Goal: Book appointment/travel/reservation

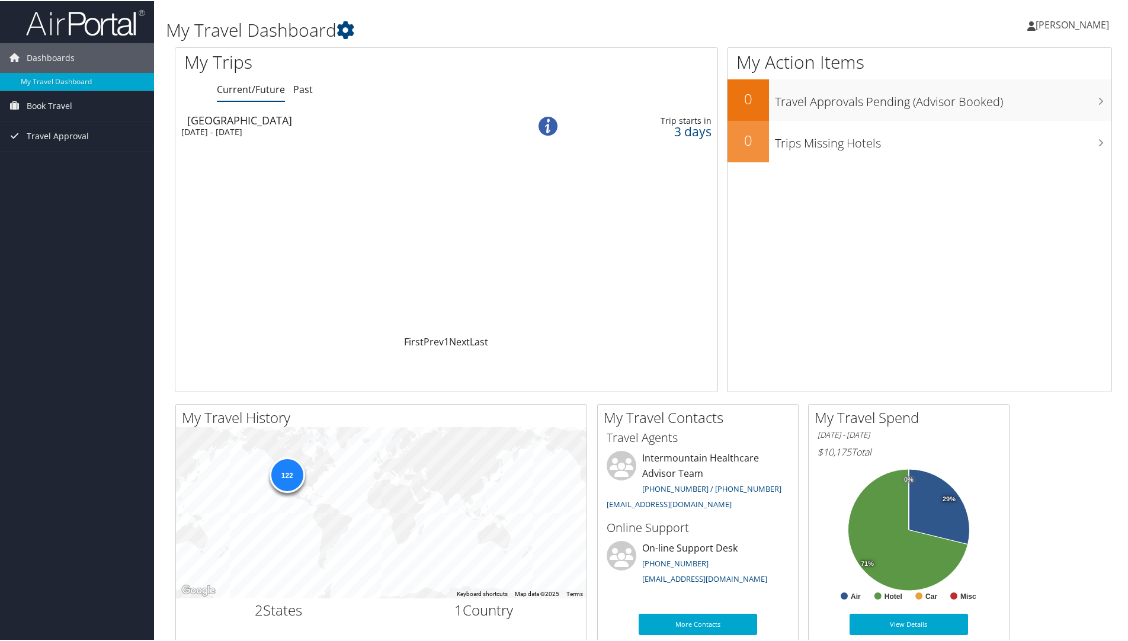
click at [255, 126] on div "Fri 5 Sep 2025 - Tue 16 Sep 2025" at bounding box center [339, 131] width 316 height 11
click at [262, 127] on div "Fri 5 Sep 2025 - Tue 16 Sep 2025" at bounding box center [339, 131] width 316 height 11
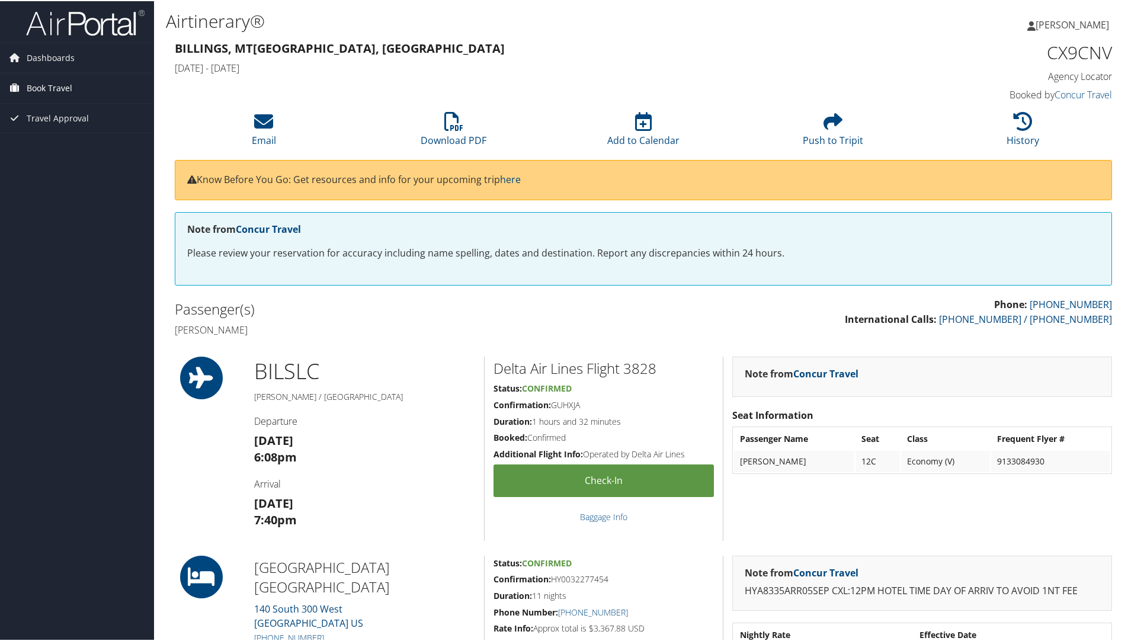
click at [53, 87] on span "Book Travel" at bounding box center [50, 87] width 46 height 30
click at [59, 89] on span "Book Travel" at bounding box center [50, 87] width 46 height 30
click at [50, 88] on span "Book Travel" at bounding box center [50, 87] width 46 height 30
click at [53, 129] on link "Book/Manage Online Trips" at bounding box center [77, 129] width 154 height 18
